Goal: Navigation & Orientation: Find specific page/section

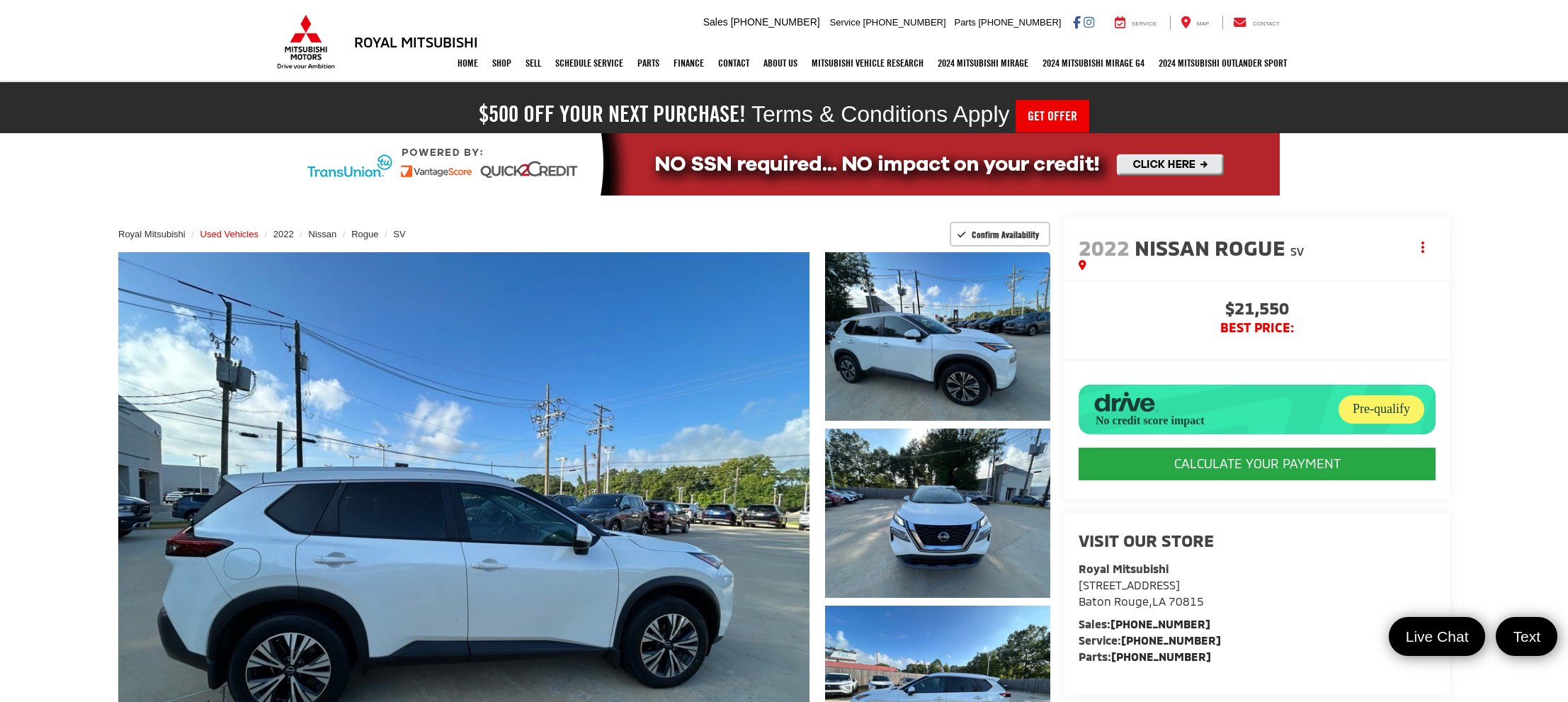
click at [235, 233] on span "Used Vehicles" at bounding box center [229, 234] width 58 height 10
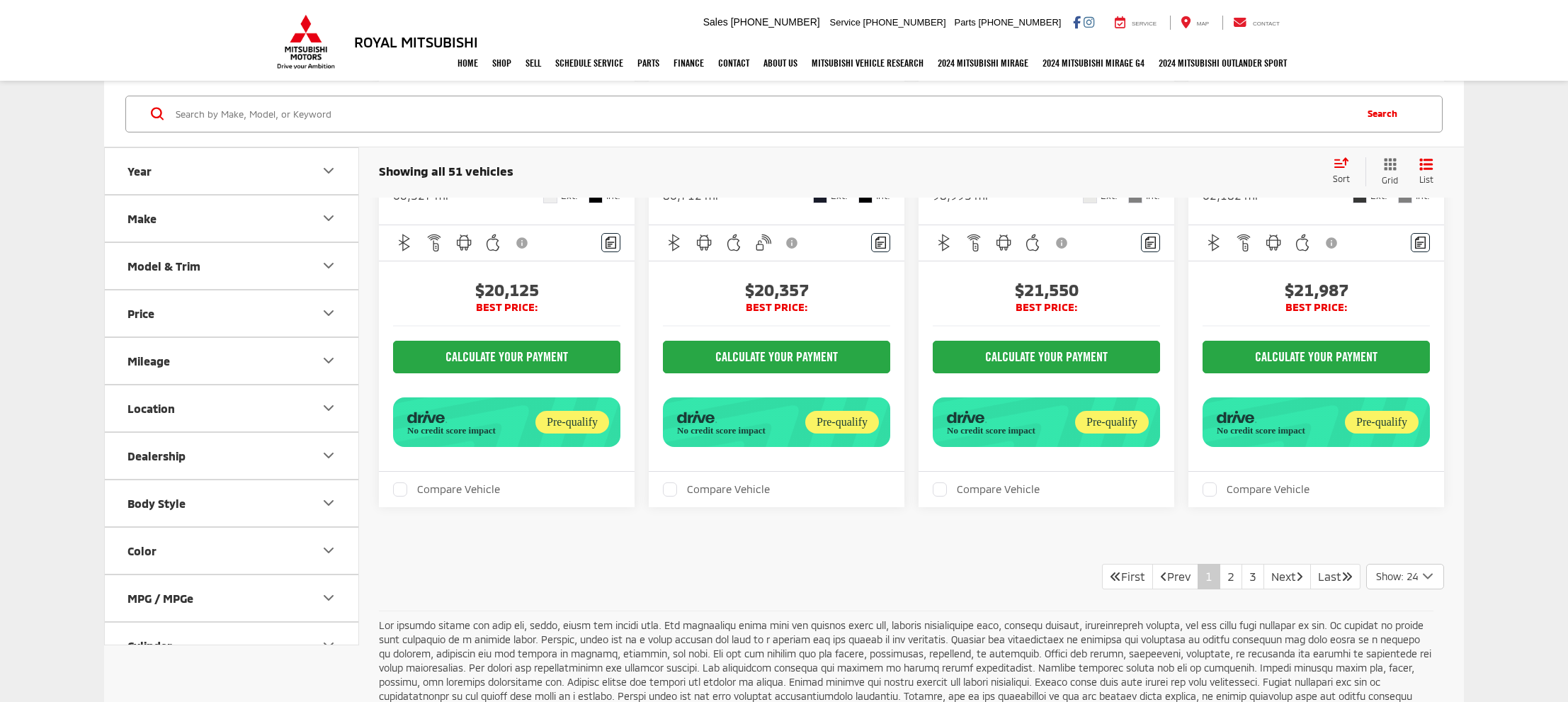
scroll to position [3639, 0]
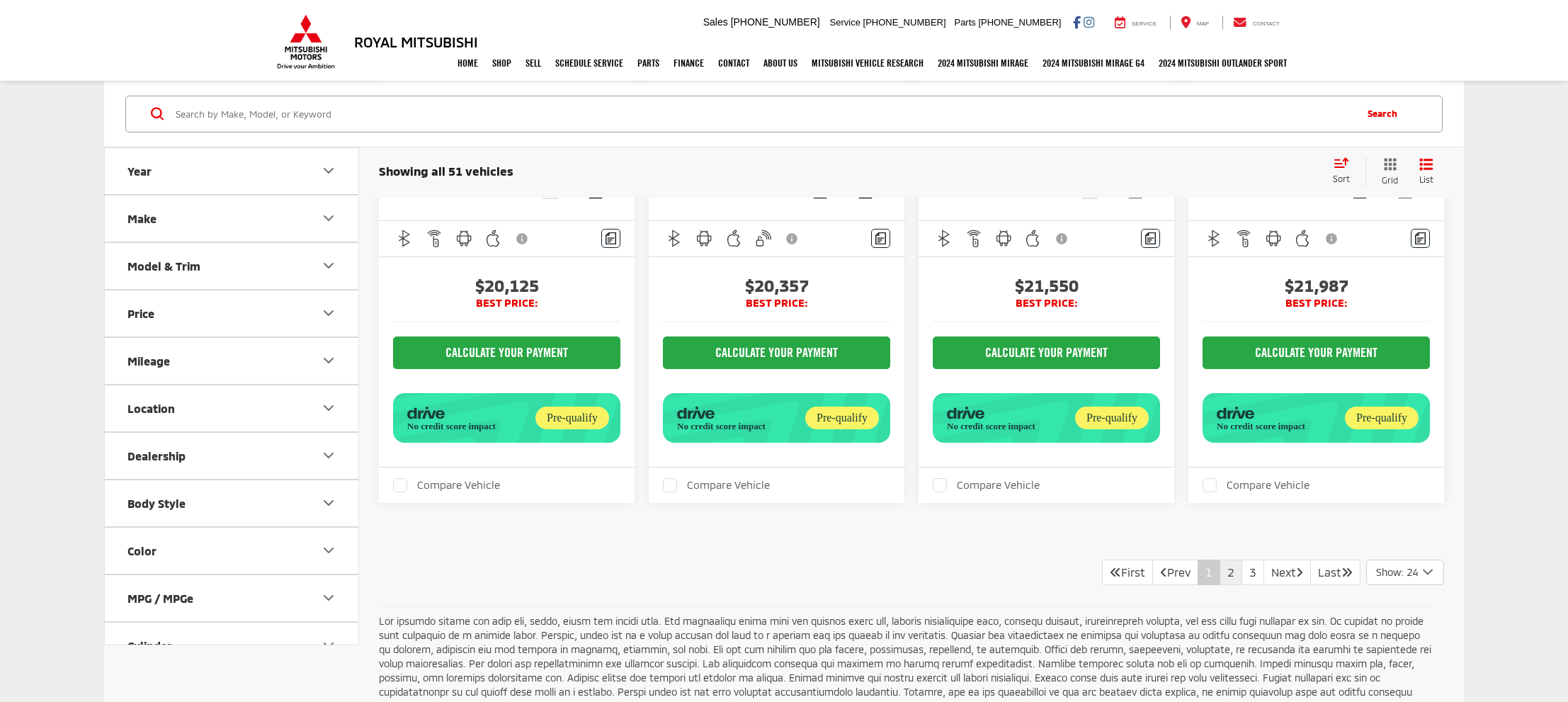
click at [1220, 560] on link "2" at bounding box center [1231, 573] width 22 height 26
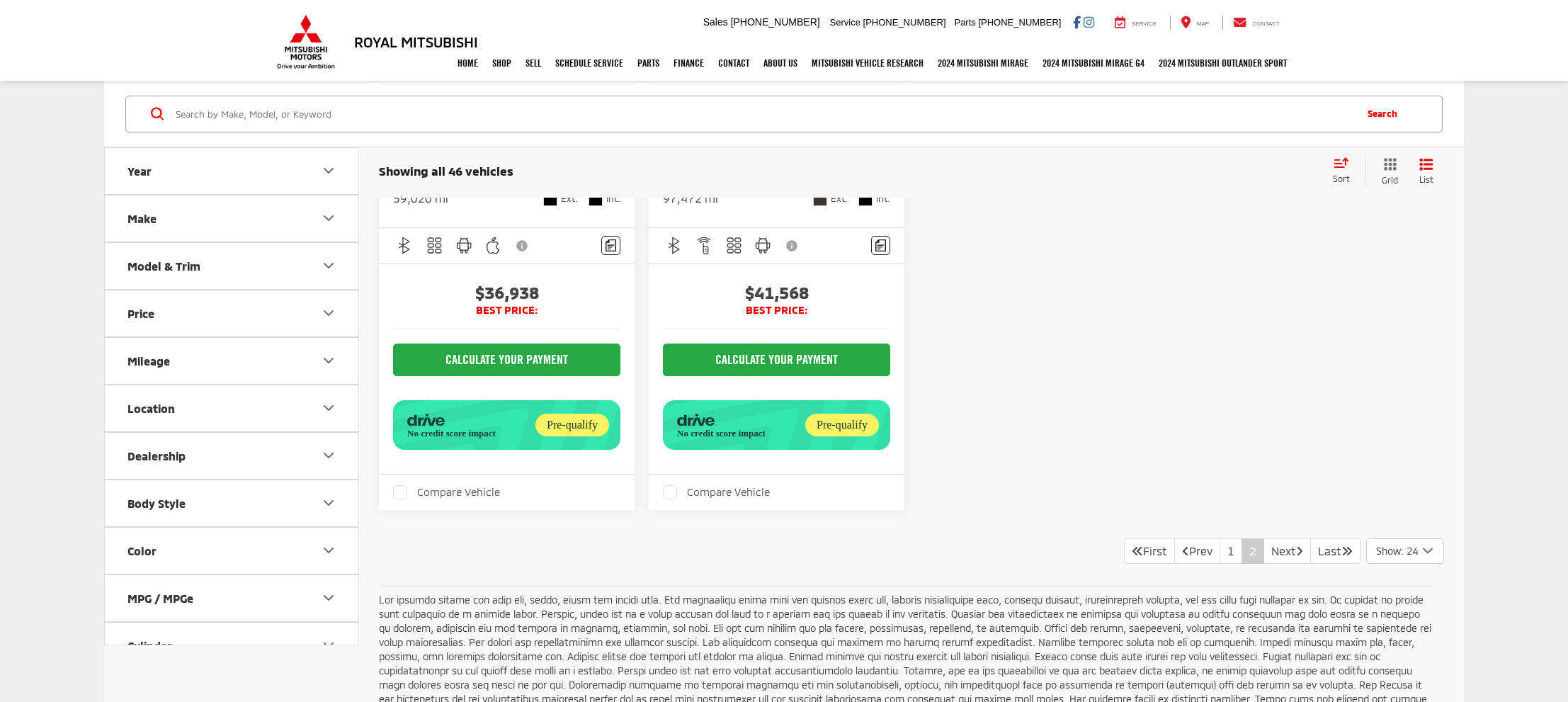
scroll to position [3617, 0]
